Goal: Transaction & Acquisition: Book appointment/travel/reservation

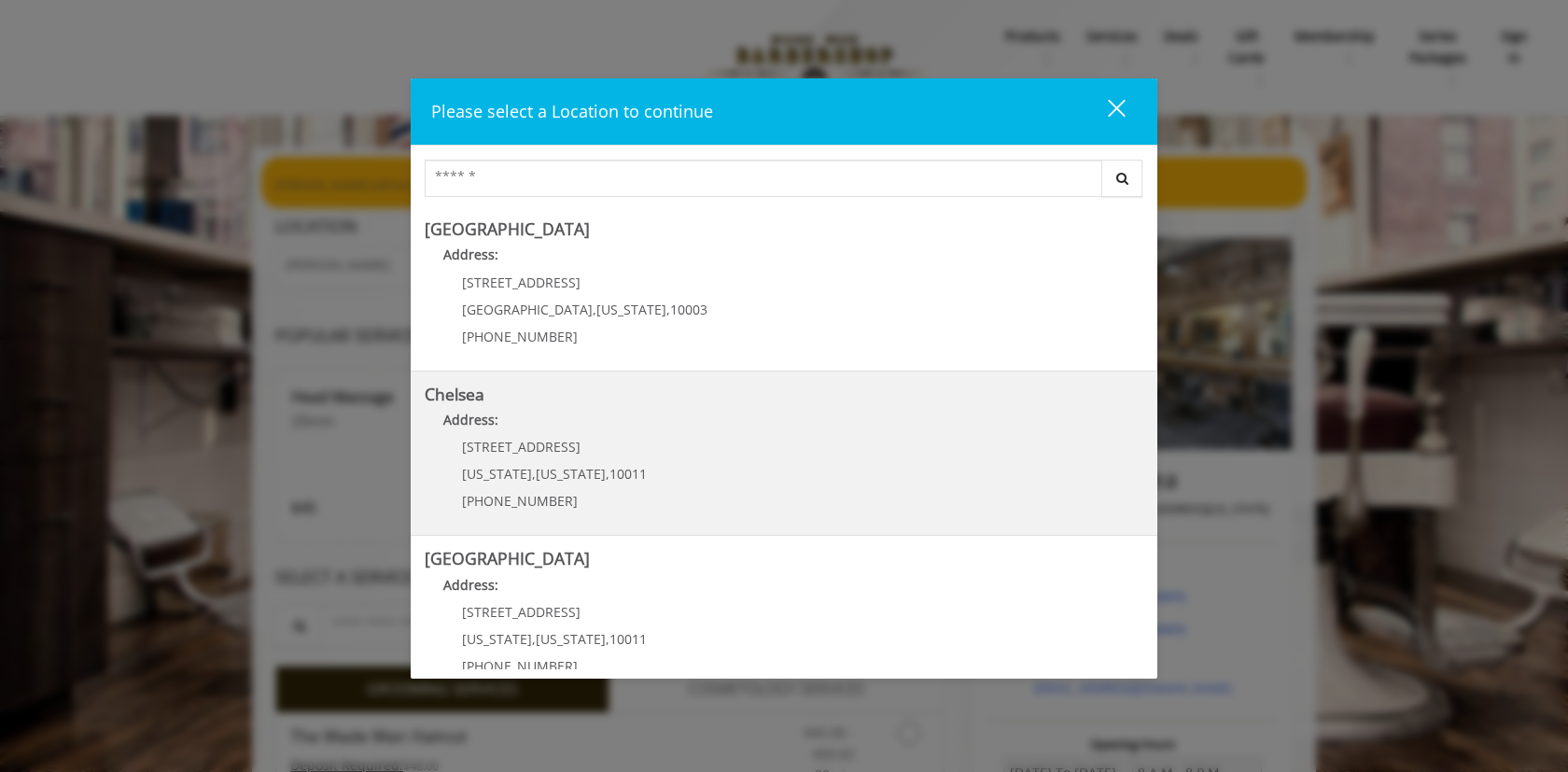
click at [591, 449] on p "[STREET_ADDRESS]" at bounding box center [554, 446] width 185 height 14
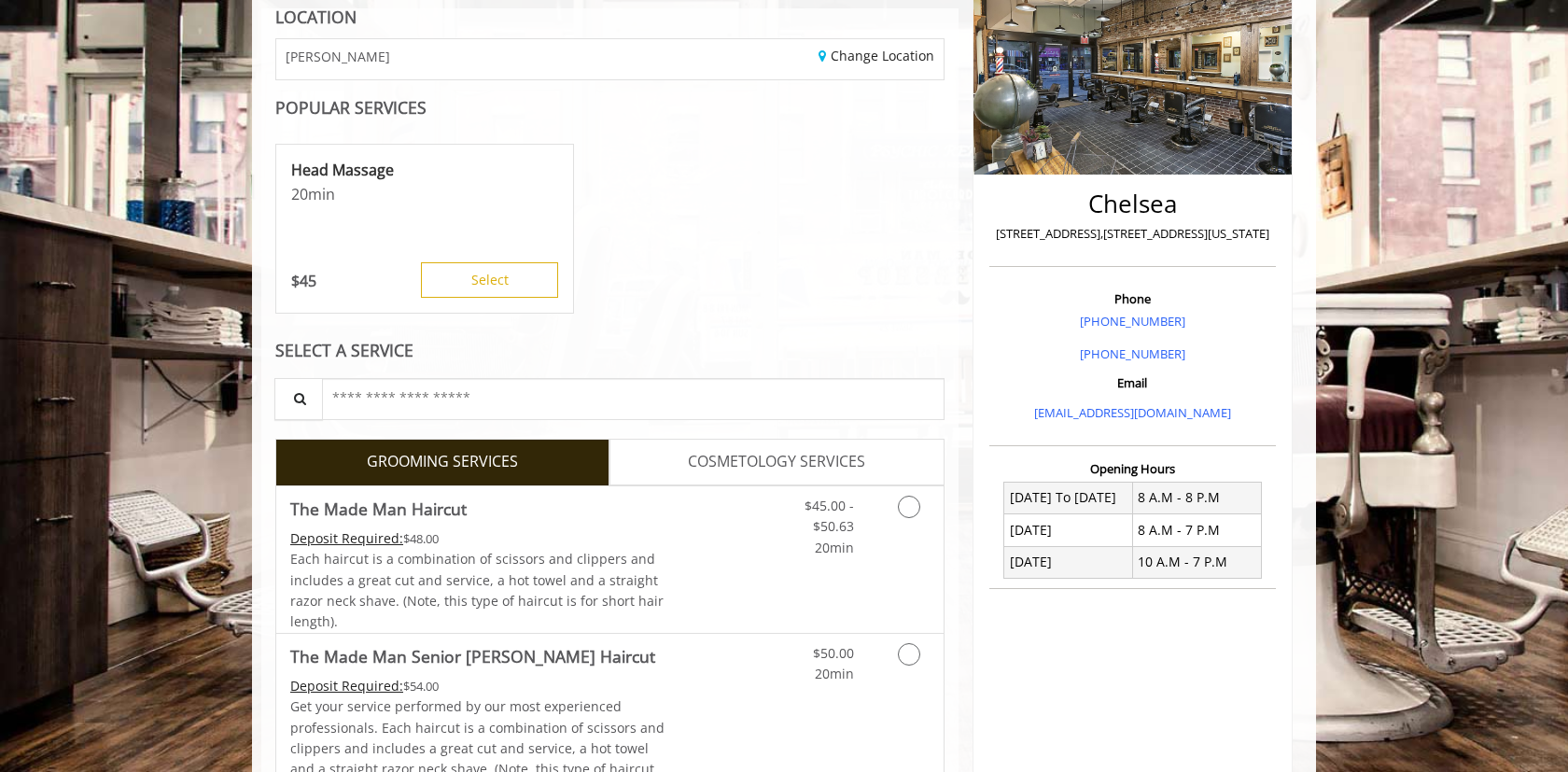
scroll to position [327, 0]
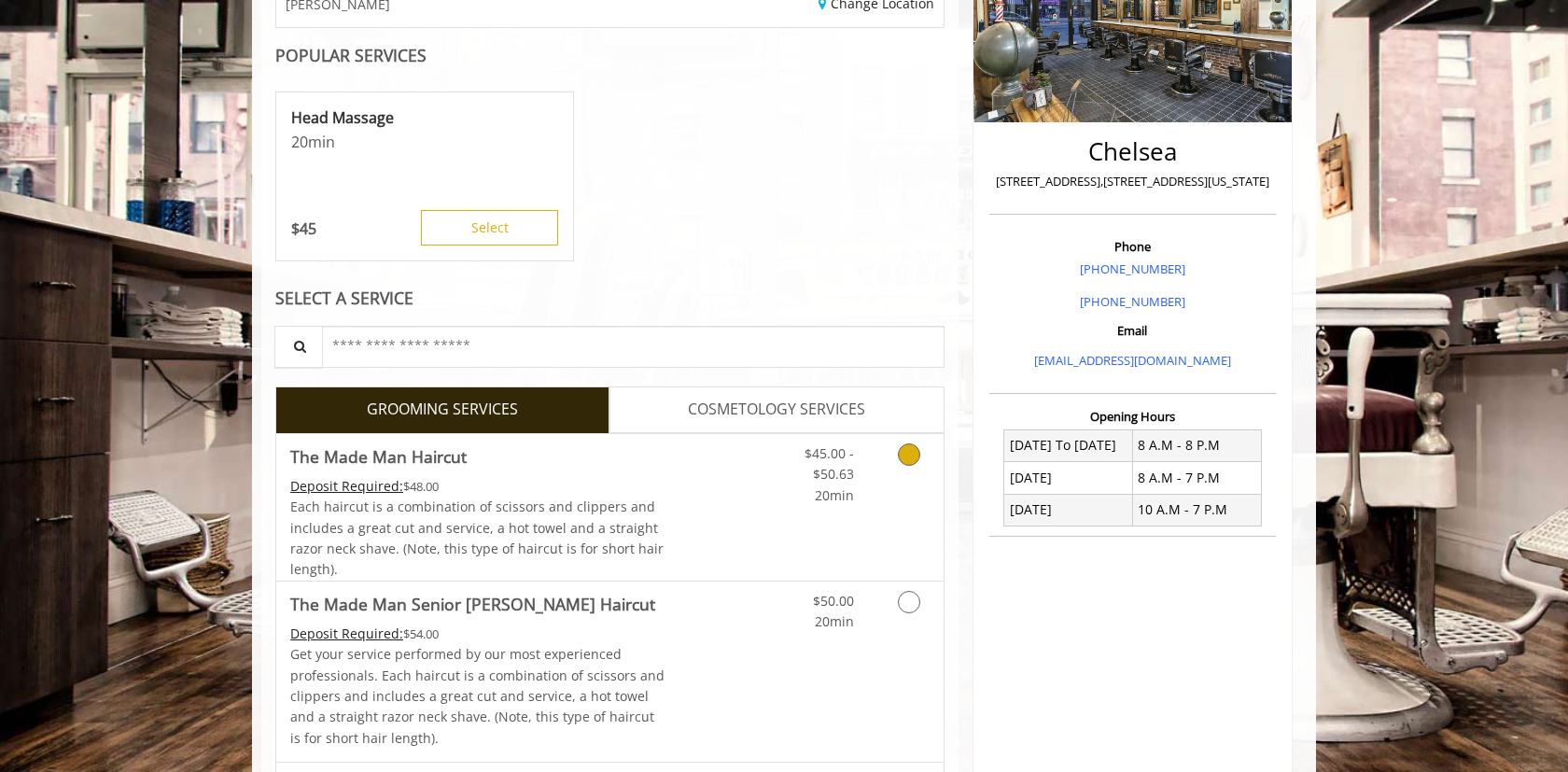
click at [907, 465] on icon "Grooming services" at bounding box center [909, 454] width 22 height 22
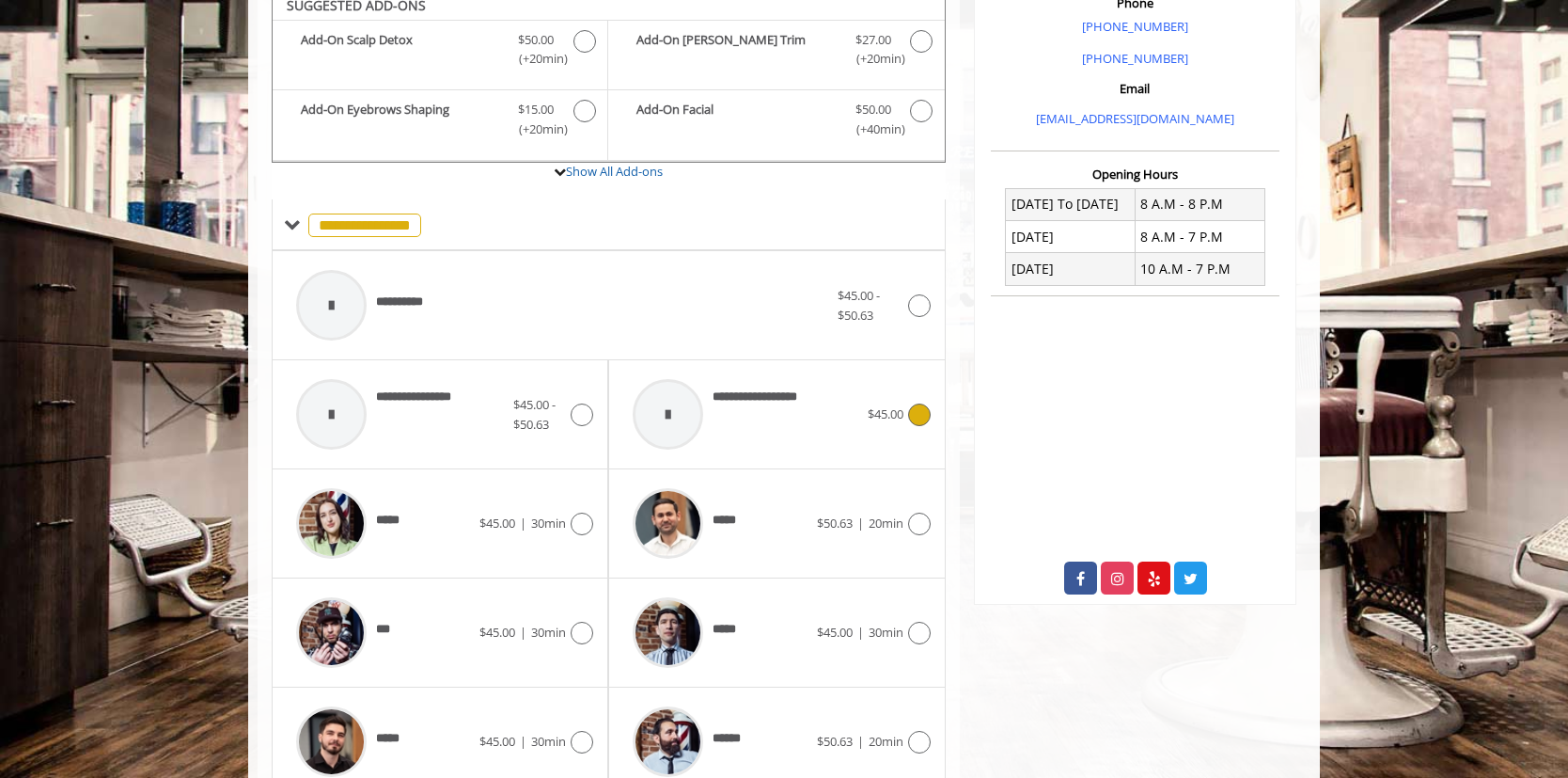
scroll to position [611, 0]
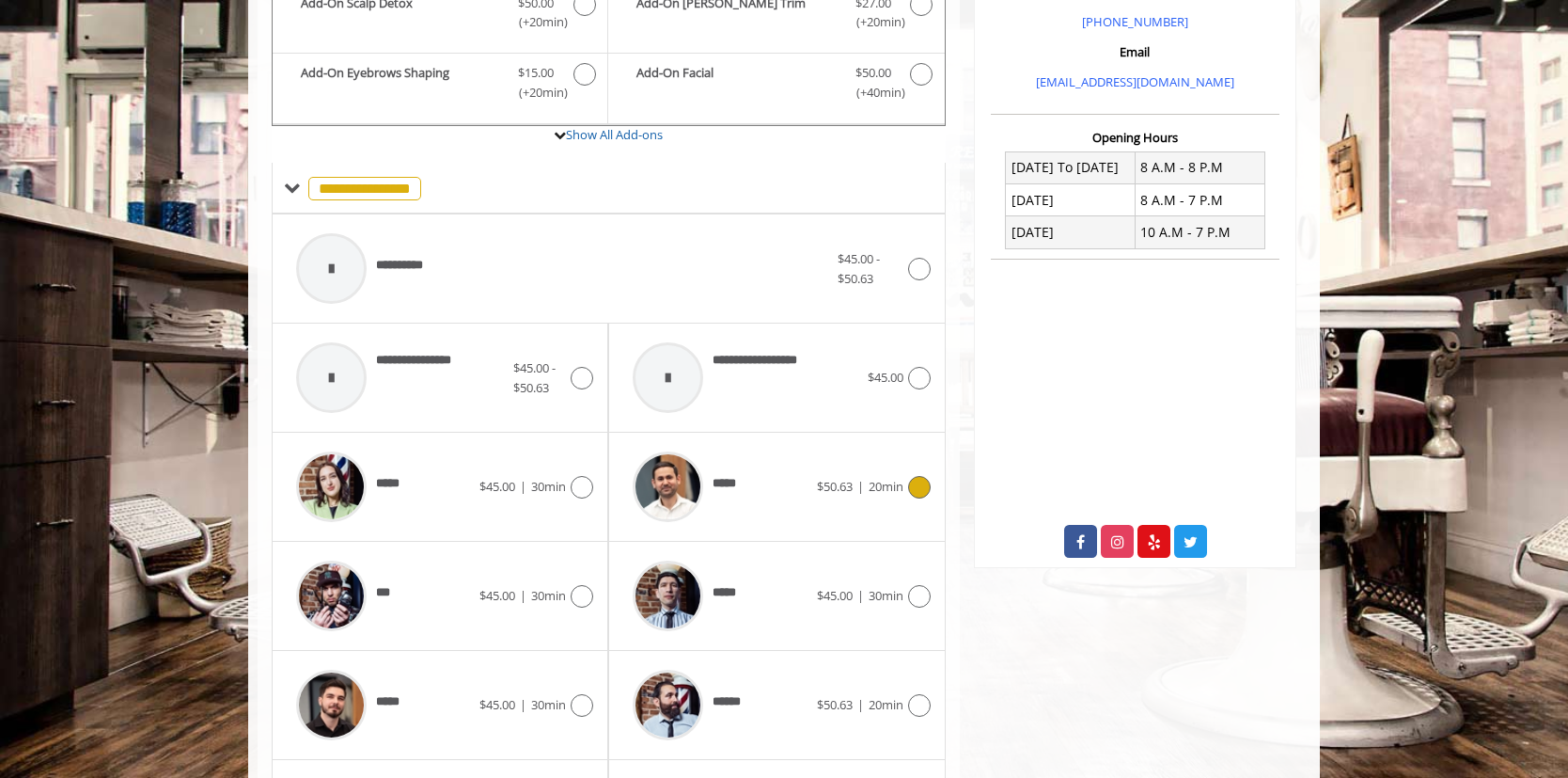
click at [913, 498] on icon at bounding box center [919, 487] width 23 height 23
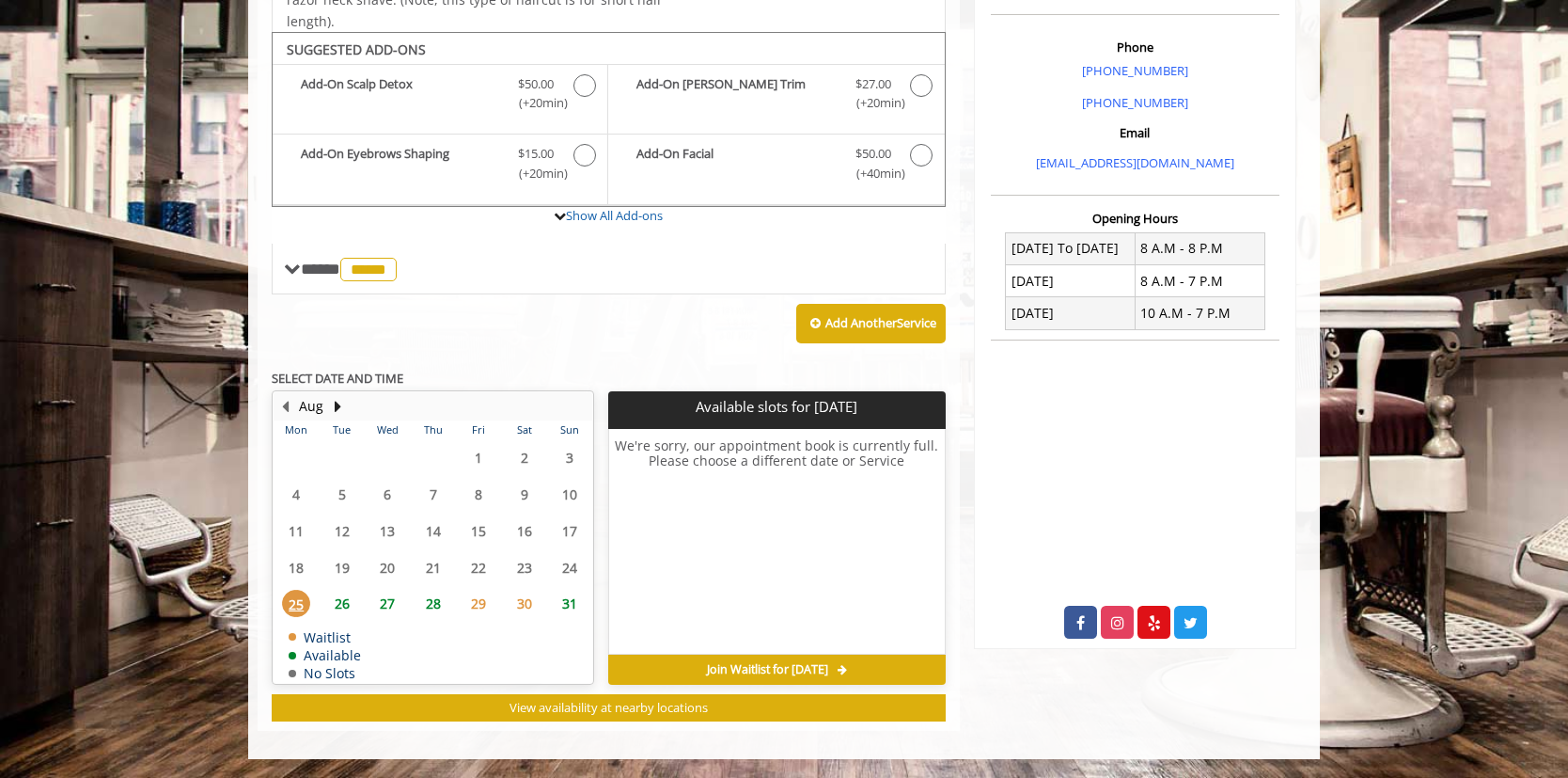
scroll to position [612, 0]
click at [339, 617] on span "26" at bounding box center [341, 603] width 28 height 27
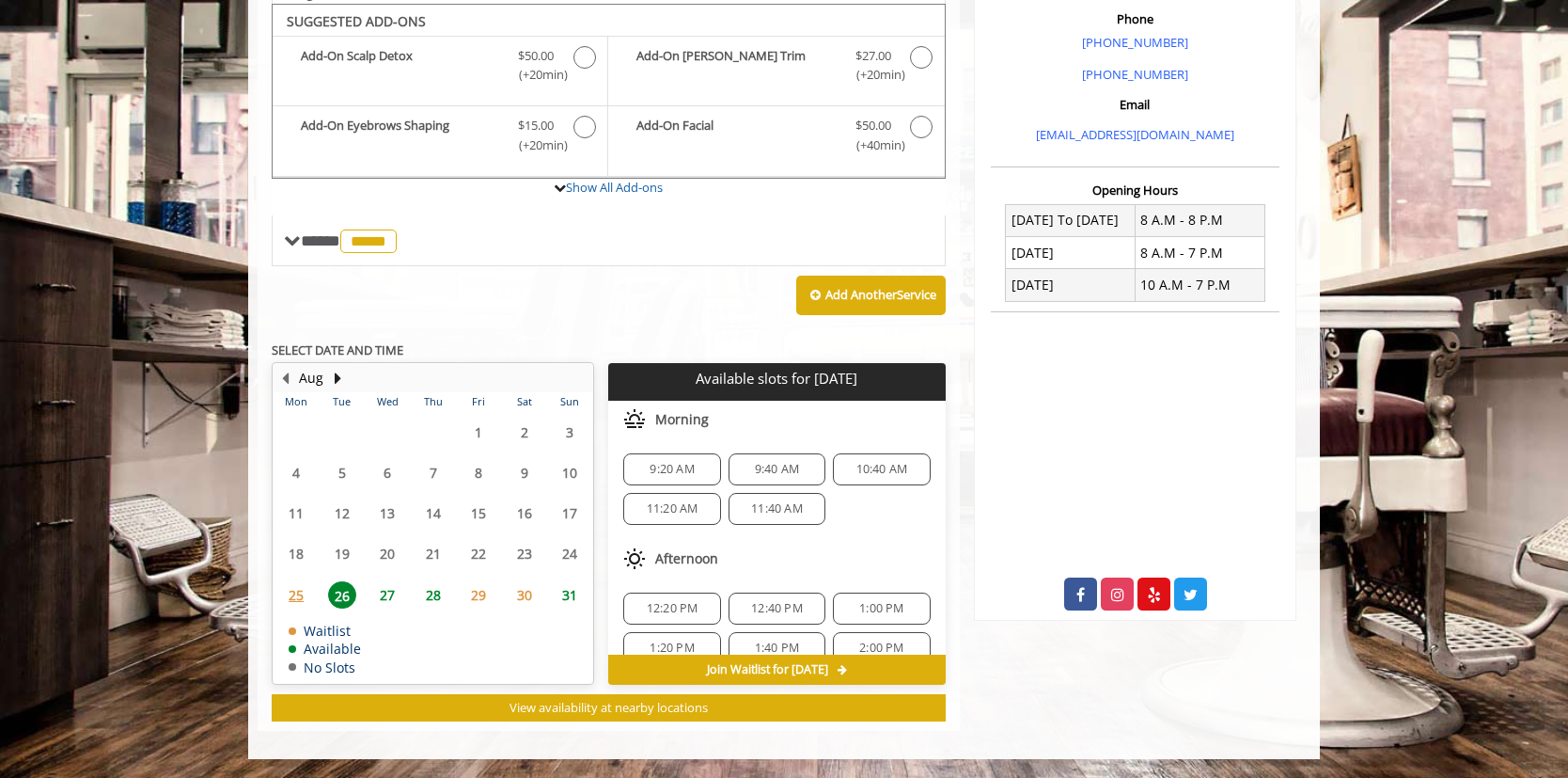
scroll to position [662, 0]
click at [879, 462] on span "10:40 AM" at bounding box center [882, 469] width 52 height 15
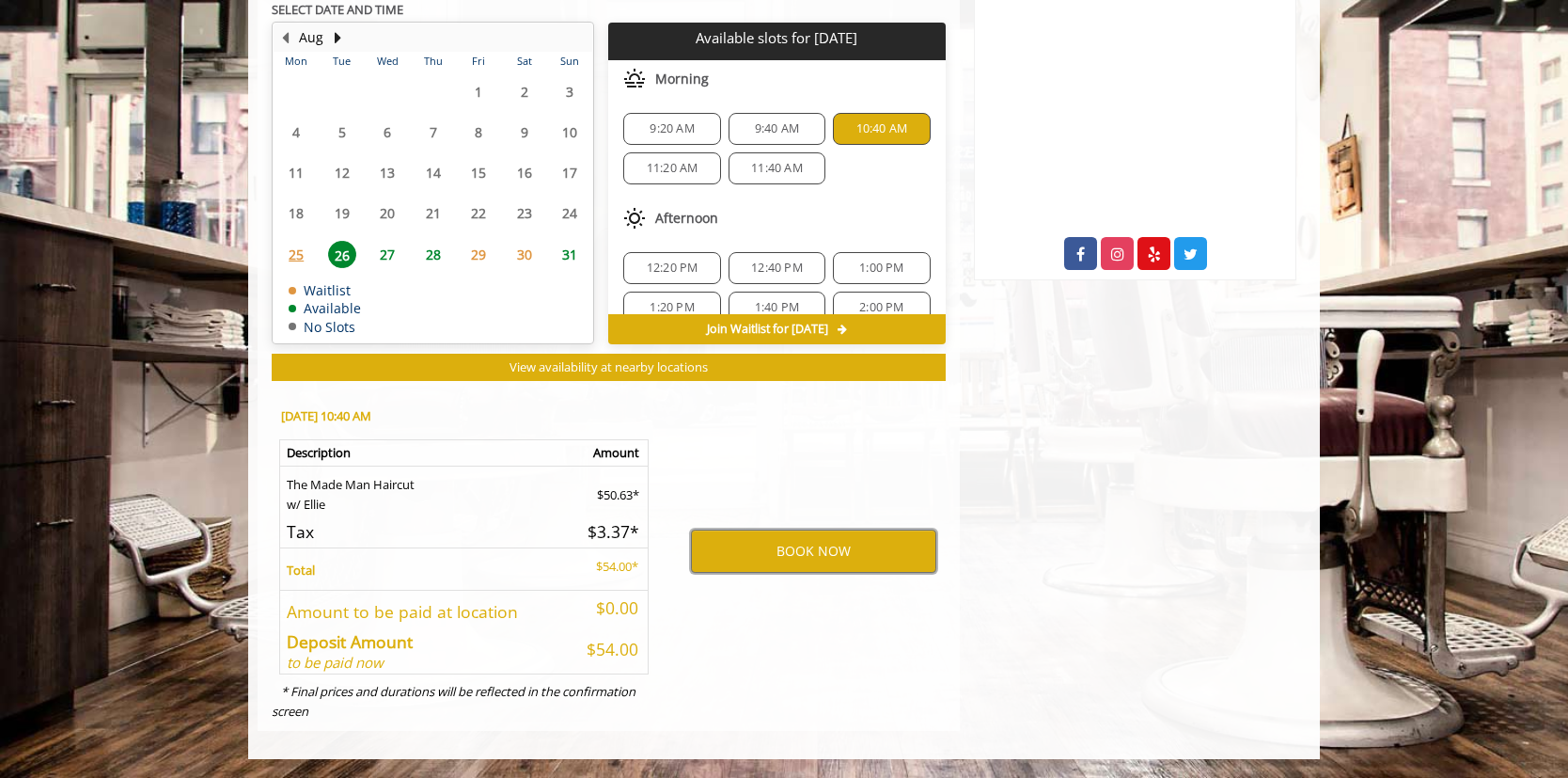
scroll to position [934, 0]
click at [815, 573] on button "BOOK NOW" at bounding box center [813, 551] width 245 height 43
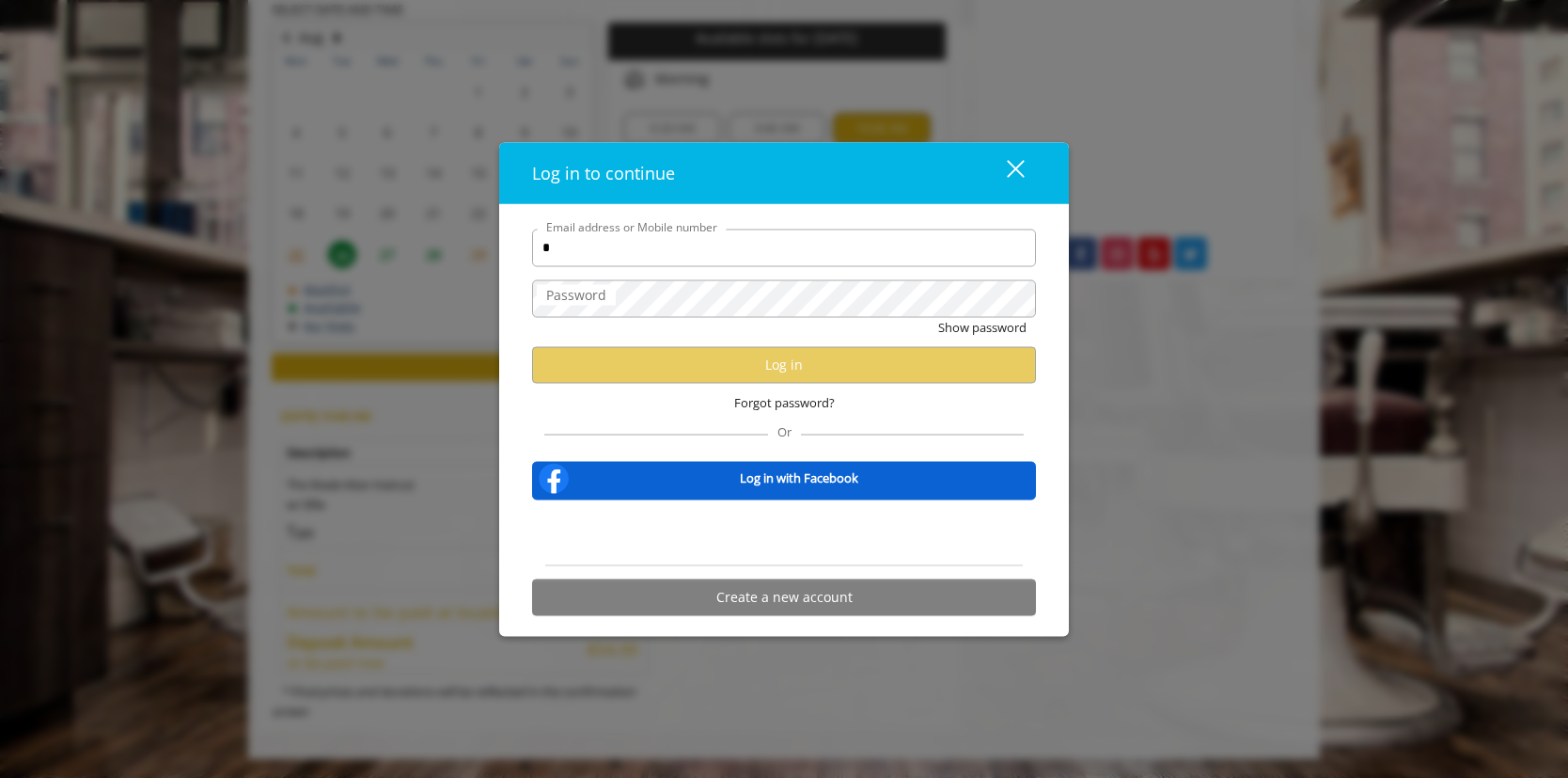
type input "**********"
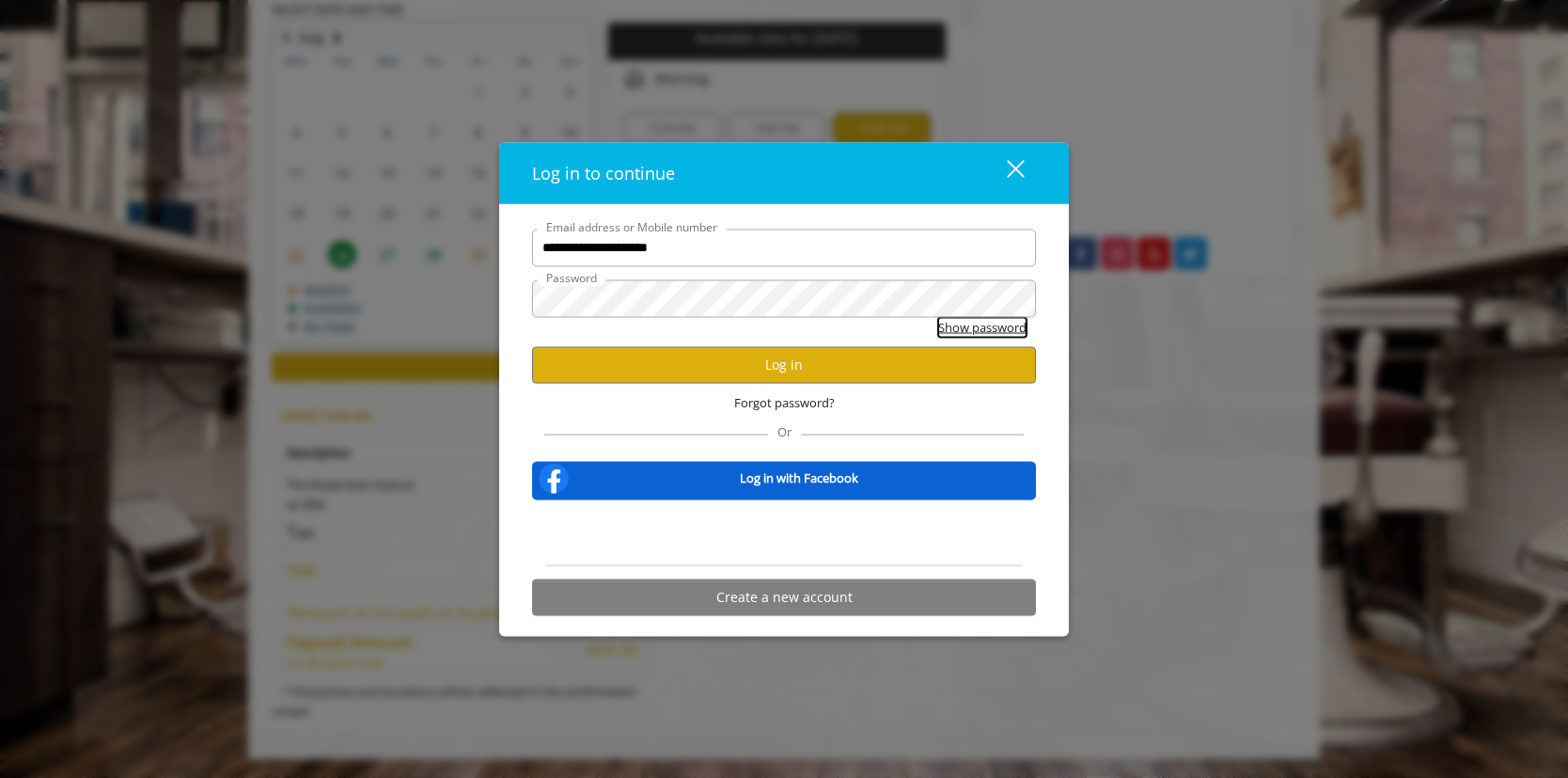
click at [951, 318] on button "Show password" at bounding box center [982, 327] width 88 height 20
click at [816, 368] on button "Log in" at bounding box center [784, 364] width 504 height 36
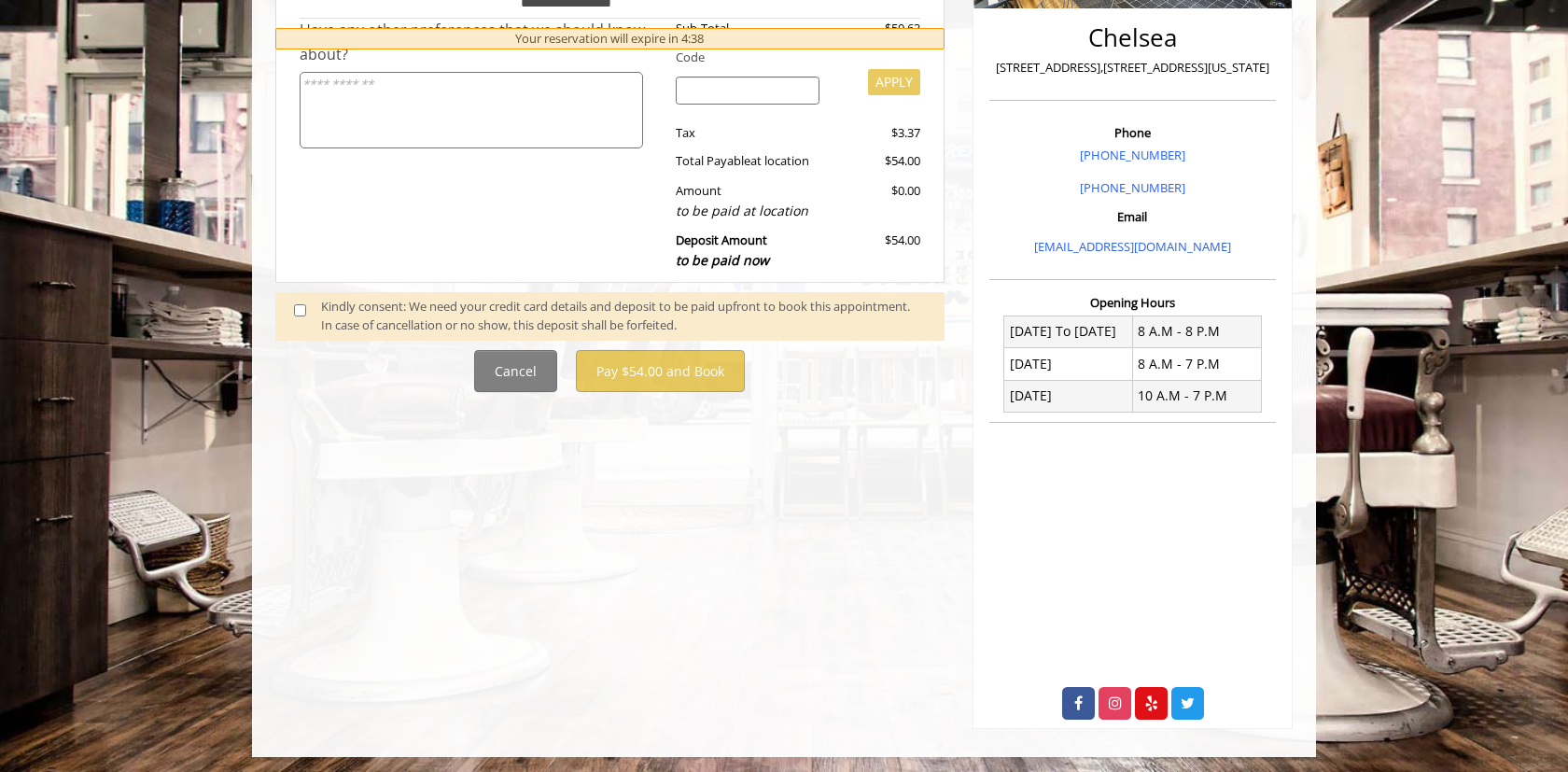
scroll to position [442, 0]
click at [307, 335] on span at bounding box center [308, 315] width 56 height 39
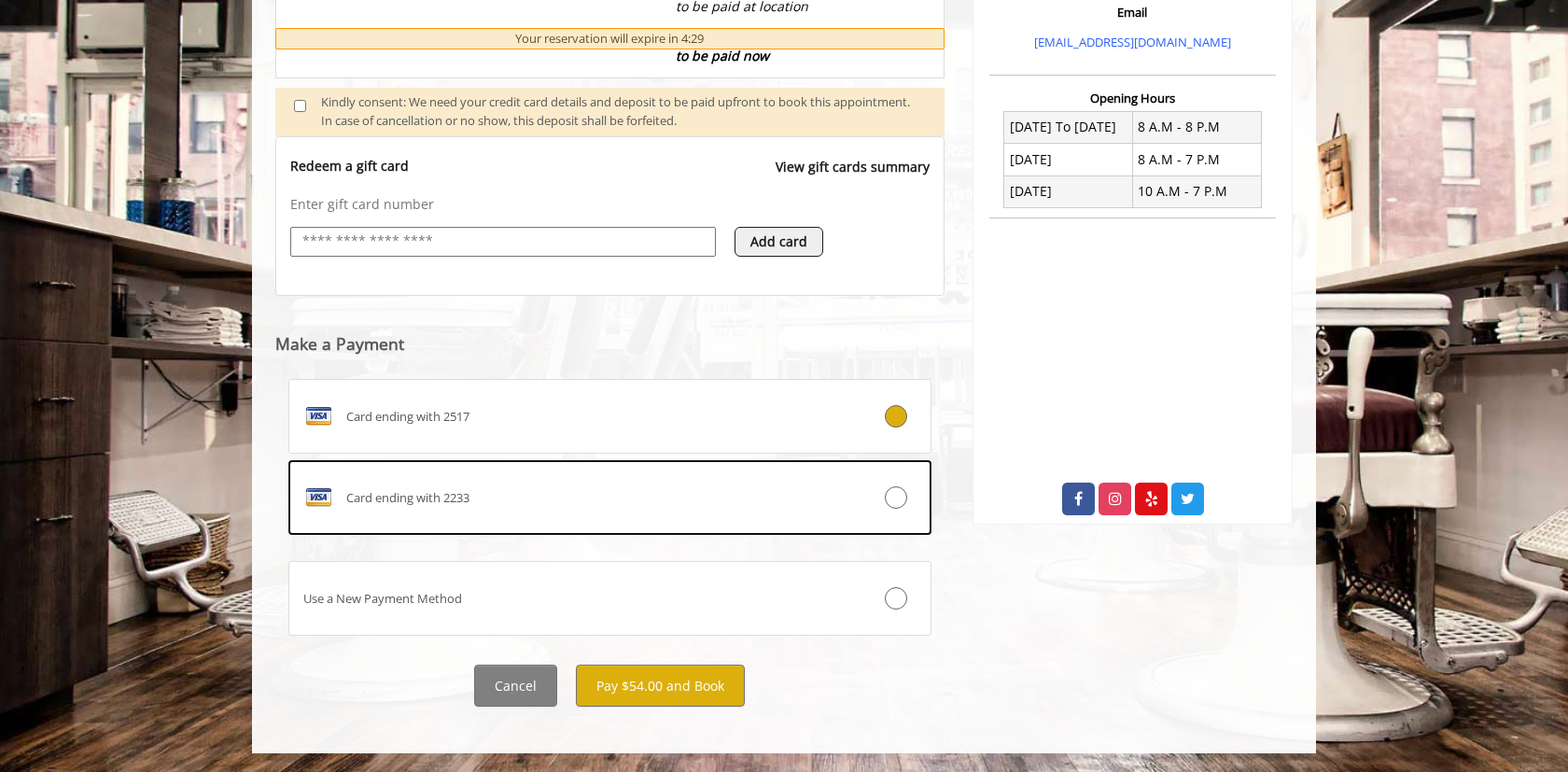
scroll to position [825, 0]
click at [676, 677] on button "Pay $54.00 and Book" at bounding box center [659, 684] width 168 height 42
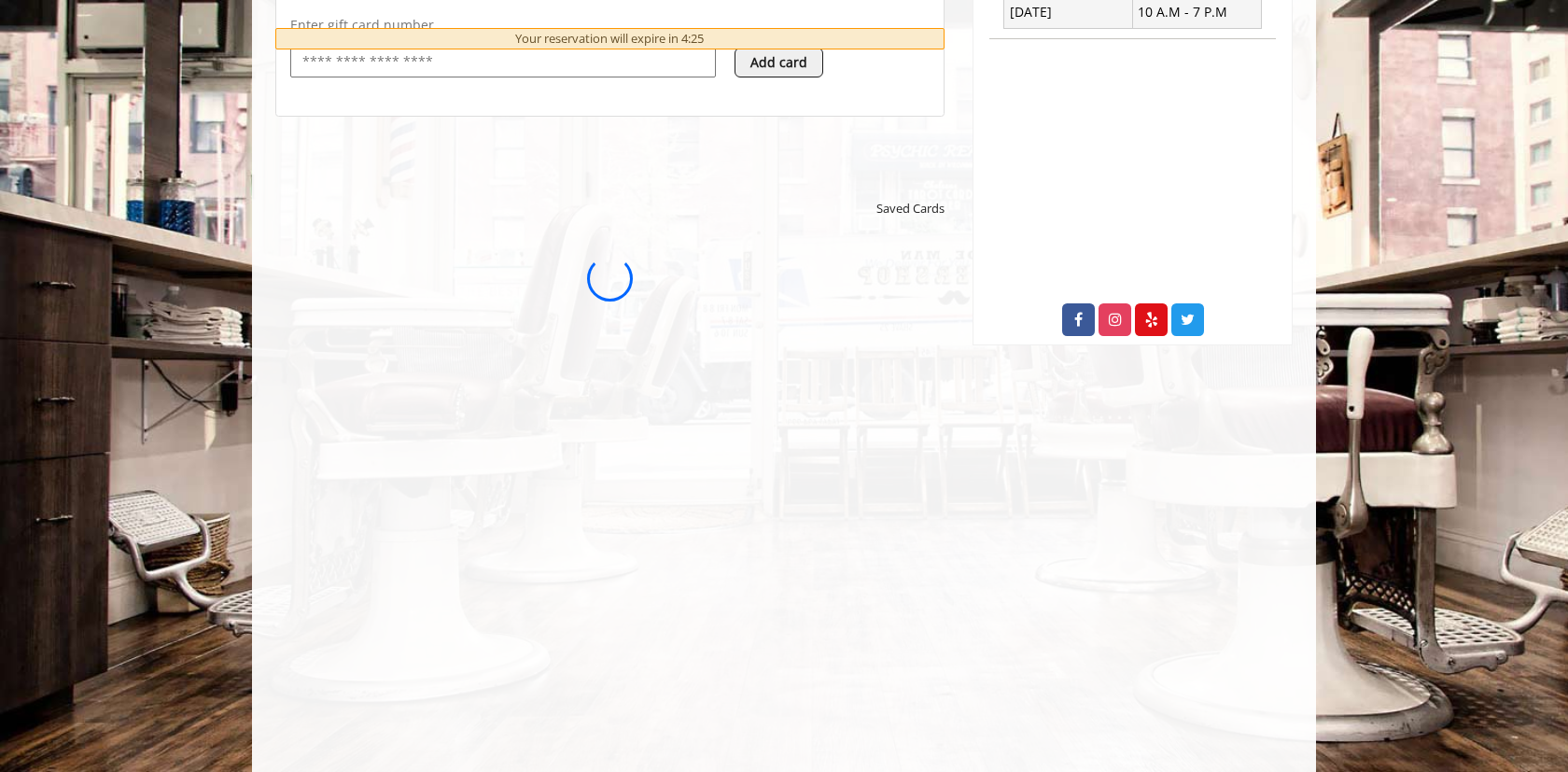
scroll to position [0, 0]
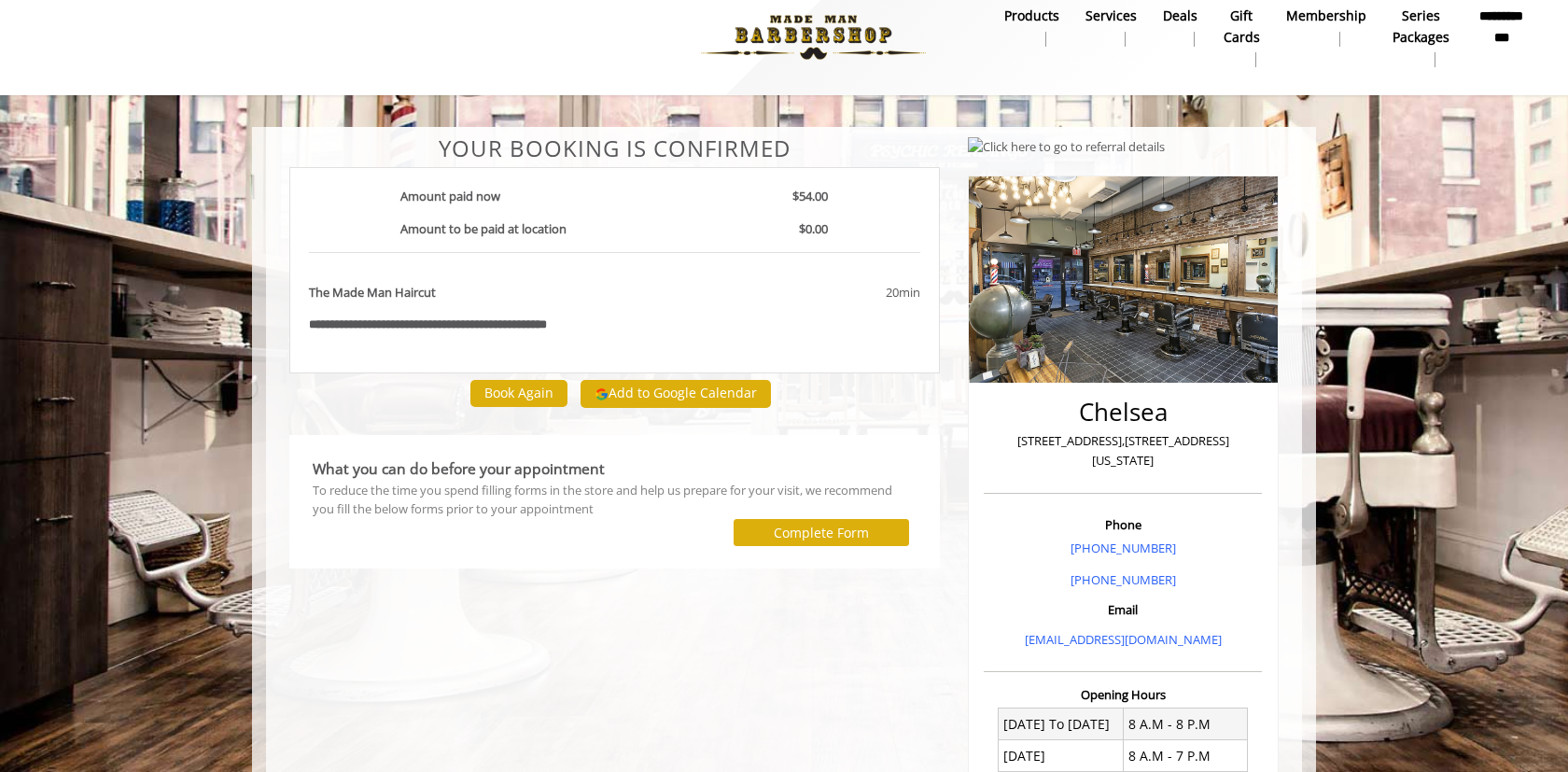
scroll to position [18, 0]
